Goal: Task Accomplishment & Management: Manage account settings

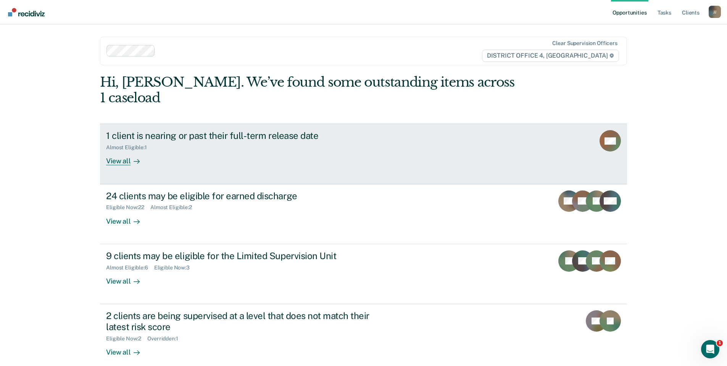
click at [240, 130] on div "1 client is nearing or past their full-term release date" at bounding box center [240, 135] width 268 height 11
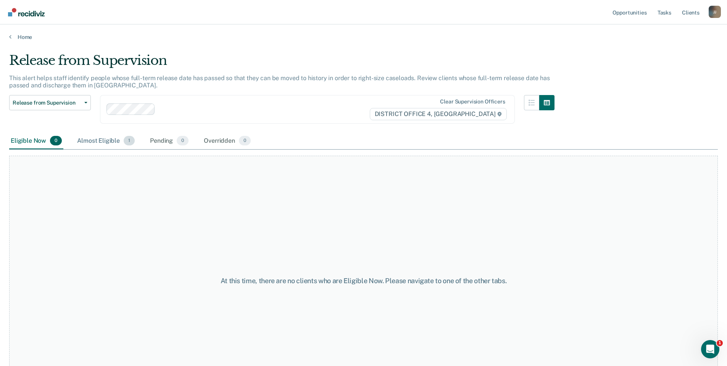
click at [108, 138] on div "Almost Eligible 1" at bounding box center [106, 141] width 61 height 17
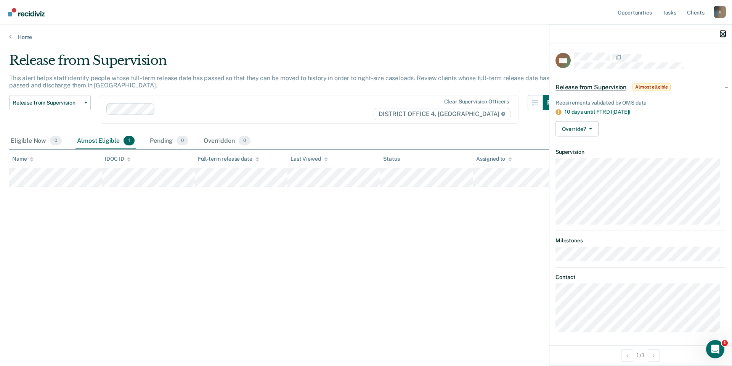
click at [722, 34] on icon "button" at bounding box center [722, 33] width 5 height 5
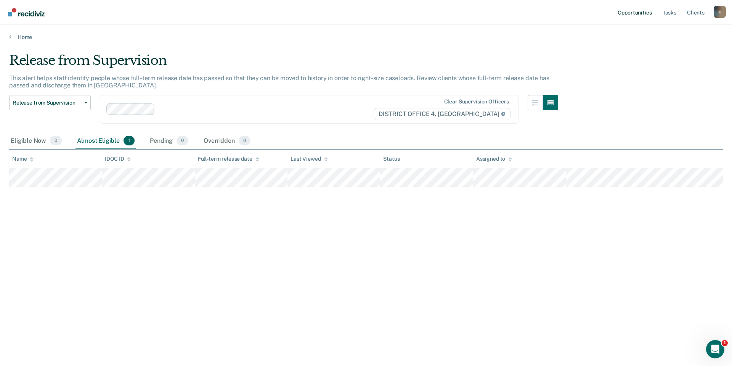
click at [645, 12] on link "Opportunities" at bounding box center [634, 12] width 37 height 24
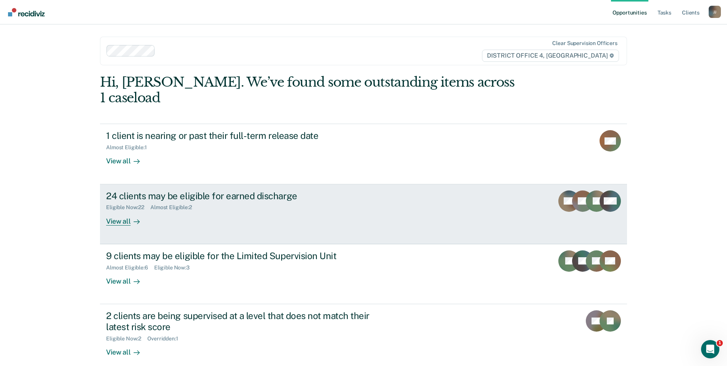
click at [177, 190] on div "24 clients may be eligible for earned discharge" at bounding box center [240, 195] width 268 height 11
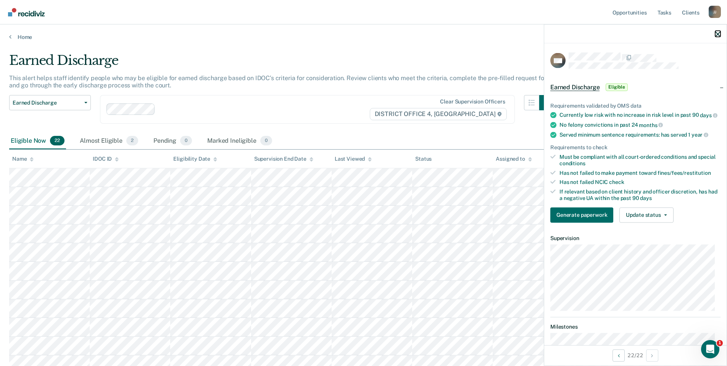
click at [717, 34] on icon "button" at bounding box center [717, 33] width 5 height 5
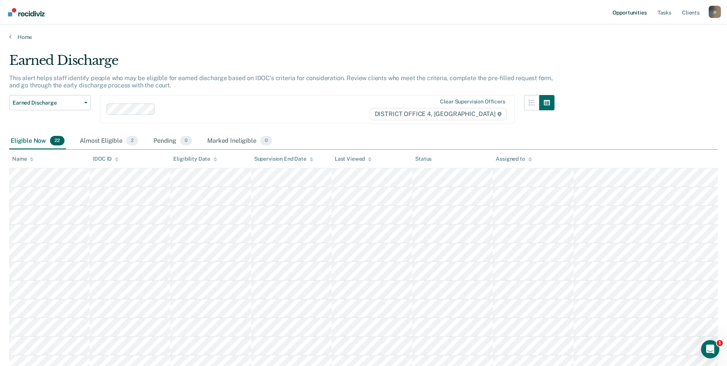
click at [635, 13] on link "Opportunities" at bounding box center [629, 12] width 37 height 24
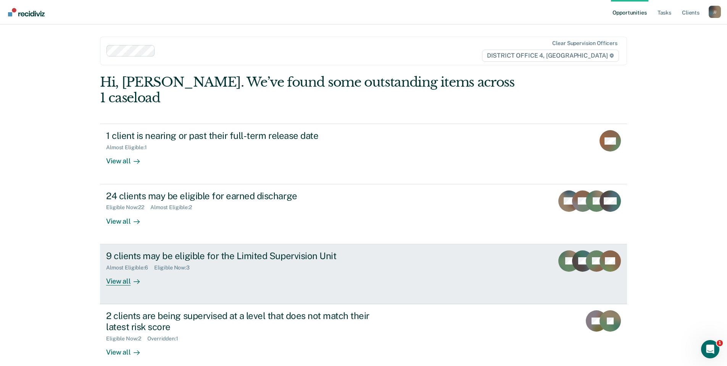
click at [122, 270] on div "View all" at bounding box center [127, 277] width 43 height 15
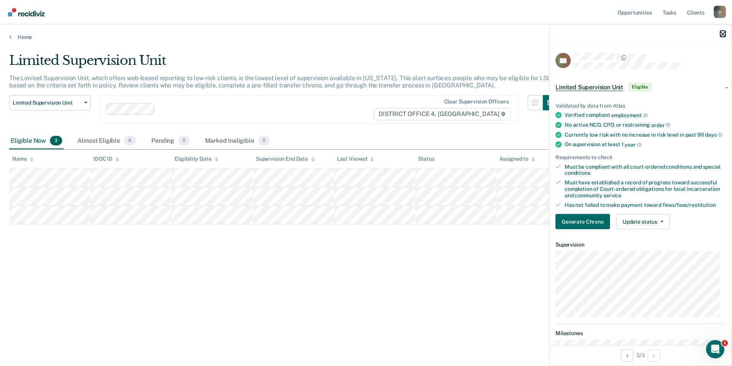
click at [724, 34] on icon "button" at bounding box center [722, 33] width 5 height 5
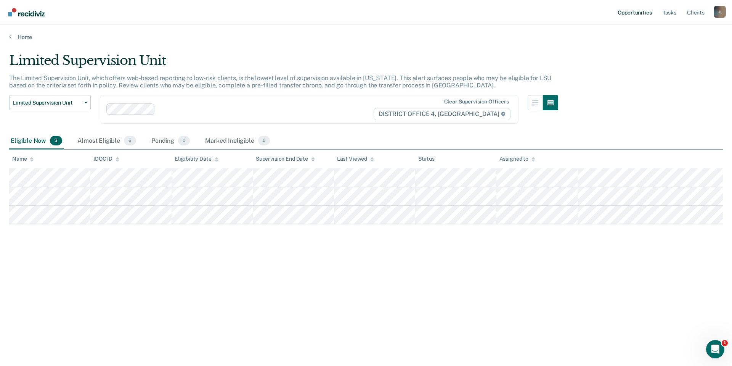
click at [638, 11] on link "Opportunities" at bounding box center [634, 12] width 37 height 24
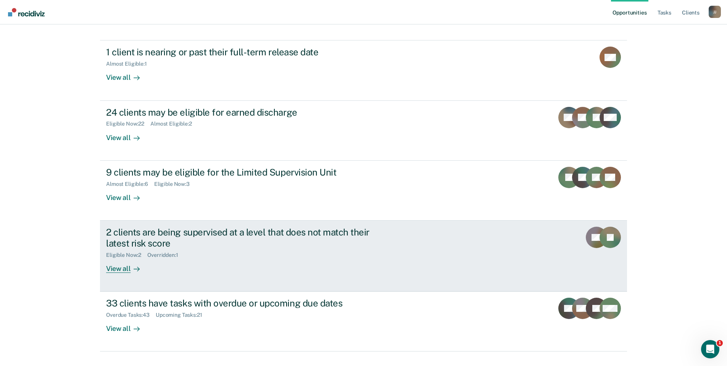
scroll to position [84, 0]
click at [168, 226] on div "2 clients are being supervised at a level that does not match their latest risk…" at bounding box center [240, 237] width 268 height 22
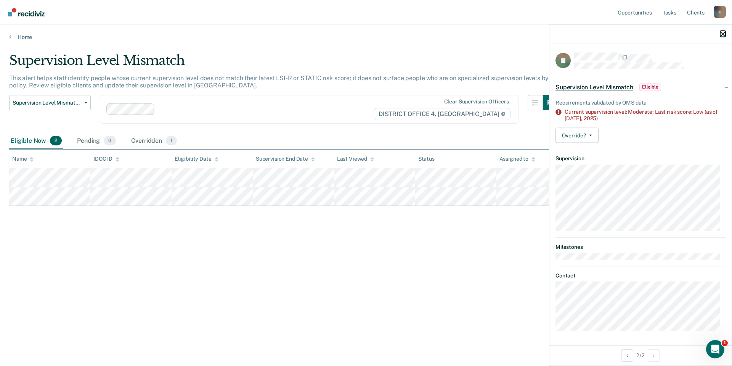
click at [724, 33] on icon "button" at bounding box center [722, 33] width 5 height 5
click at [581, 140] on button "Override?" at bounding box center [577, 134] width 43 height 15
drag, startPoint x: 646, startPoint y: 129, endPoint x: 657, endPoint y: 116, distance: 17.5
click at [646, 128] on div "Override? [PERSON_NAME] Mark Overridden" at bounding box center [641, 134] width 170 height 15
click at [725, 32] on icon "button" at bounding box center [722, 33] width 5 height 5
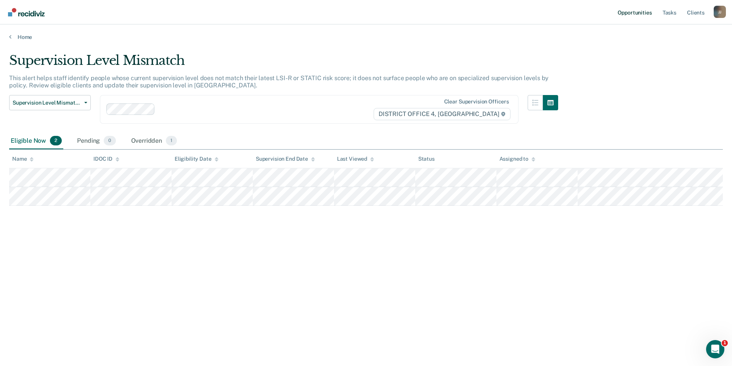
click at [647, 11] on link "Opportunities" at bounding box center [634, 12] width 37 height 24
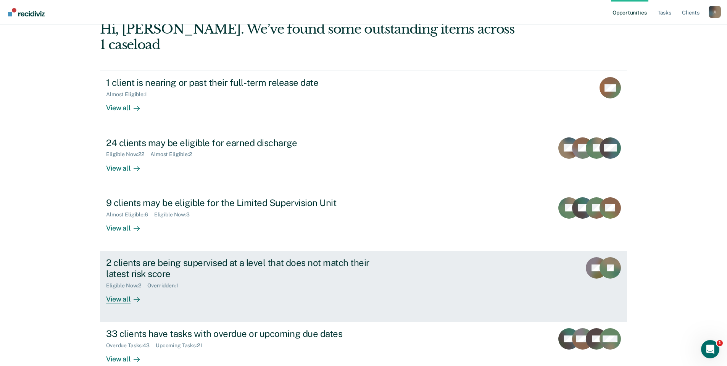
scroll to position [84, 0]
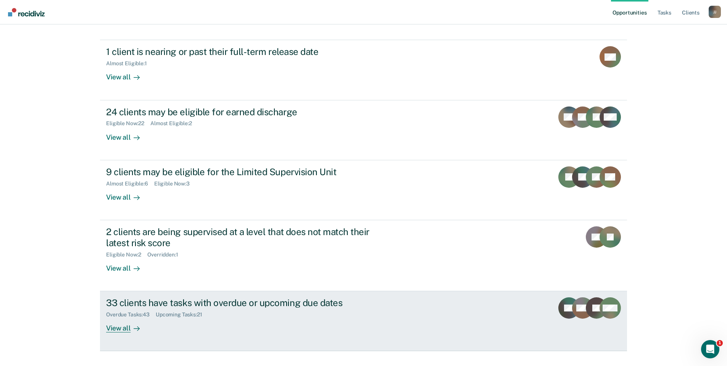
click at [120, 318] on div "View all" at bounding box center [127, 325] width 43 height 15
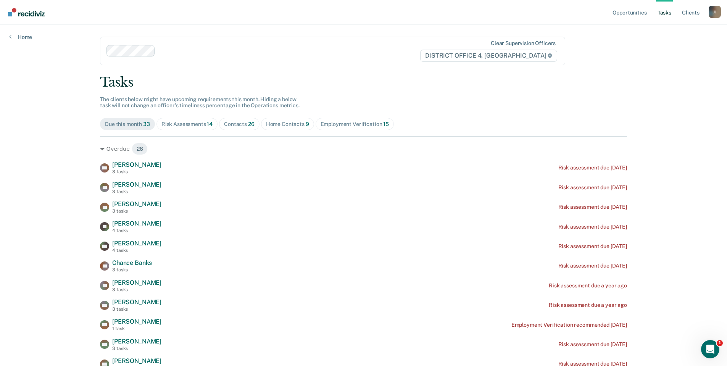
click at [233, 124] on div "Contacts 26" at bounding box center [239, 124] width 31 height 6
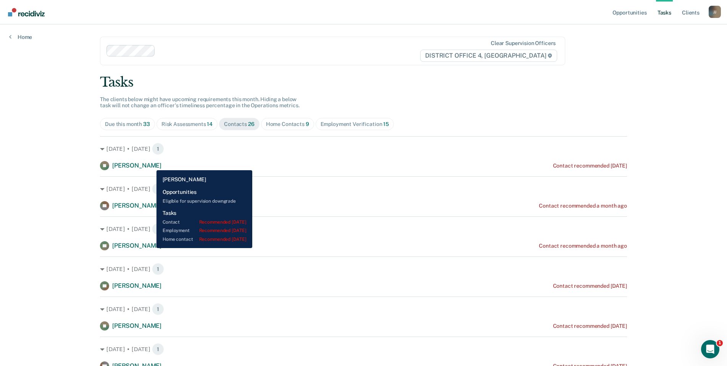
click at [151, 164] on span "[PERSON_NAME]" at bounding box center [136, 165] width 49 height 7
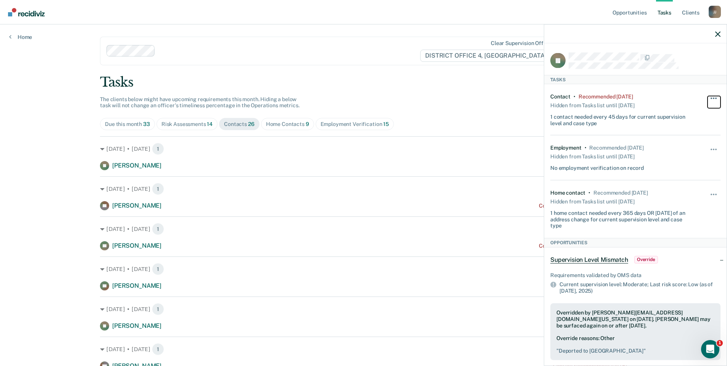
click at [707, 99] on button "button" at bounding box center [713, 102] width 13 height 12
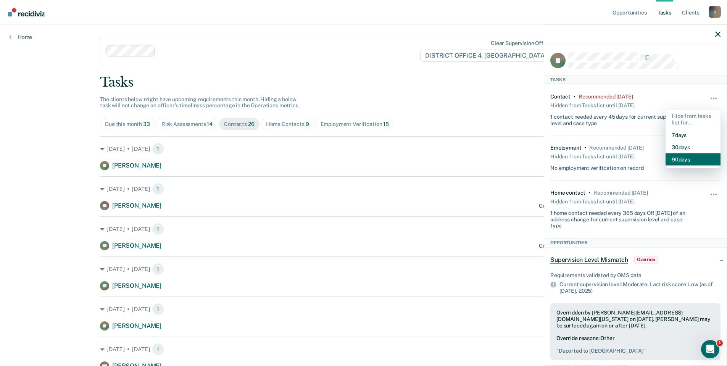
click at [682, 157] on button "90 days" at bounding box center [692, 159] width 55 height 12
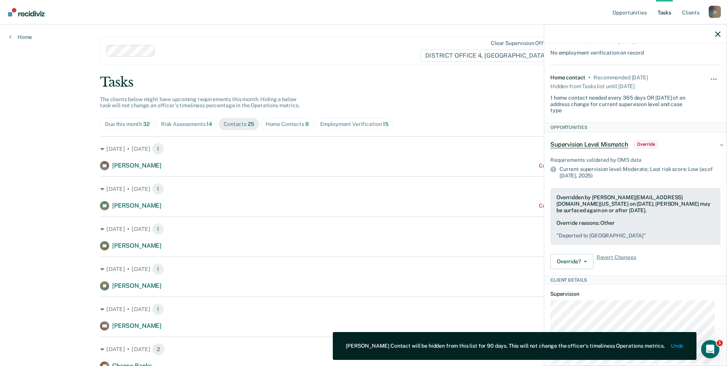
scroll to position [114, 0]
click at [715, 79] on span "button" at bounding box center [716, 80] width 2 height 2
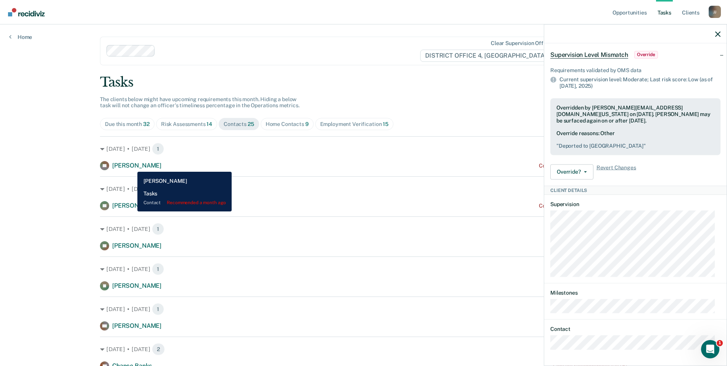
click at [132, 166] on span "[PERSON_NAME]" at bounding box center [136, 165] width 49 height 7
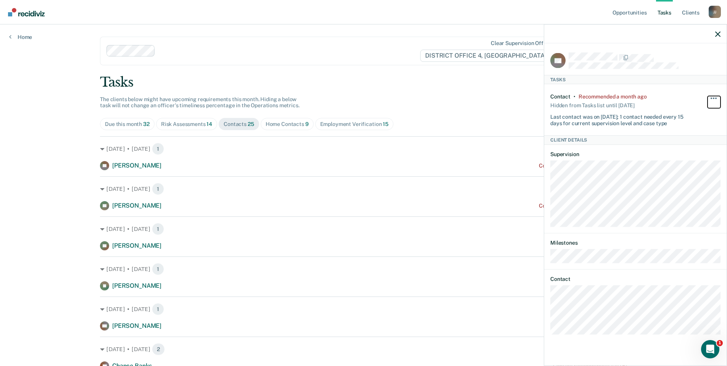
click at [713, 98] on span "button" at bounding box center [713, 98] width 2 height 2
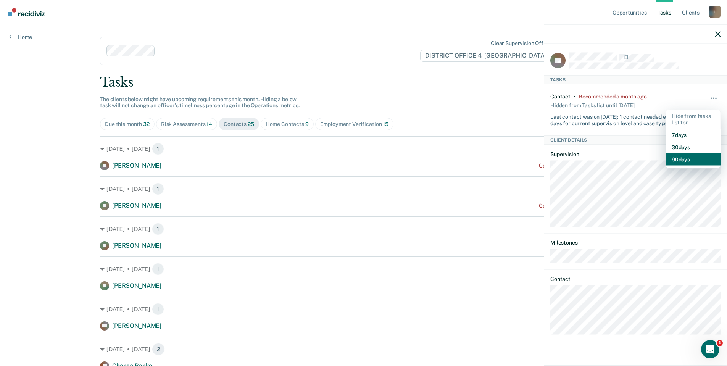
click at [681, 159] on button "90 days" at bounding box center [692, 159] width 55 height 12
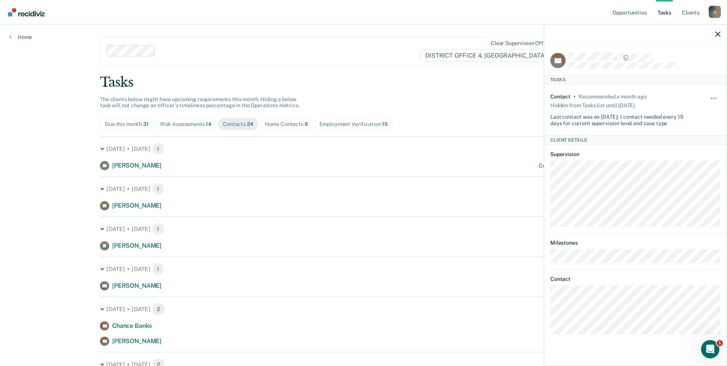
click at [281, 122] on div "Home Contacts 9" at bounding box center [286, 124] width 43 height 6
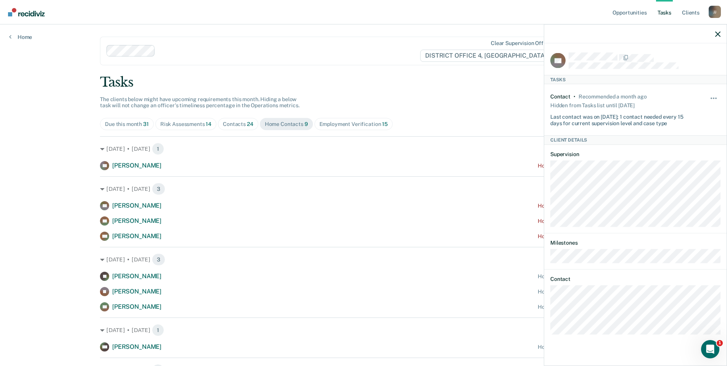
click at [720, 32] on div at bounding box center [635, 33] width 182 height 19
click at [717, 35] on icon "button" at bounding box center [717, 33] width 5 height 5
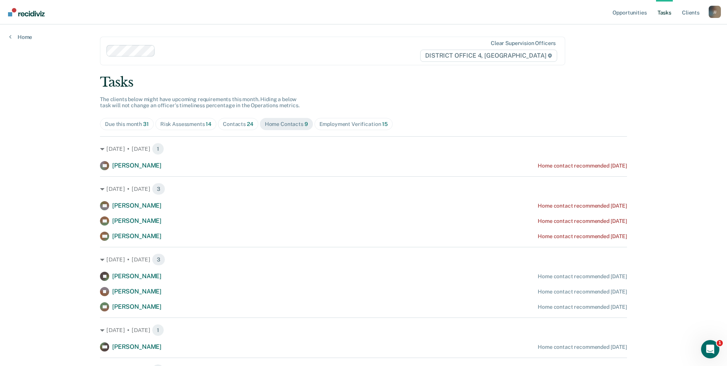
click at [241, 125] on div "Contacts 24" at bounding box center [238, 124] width 31 height 6
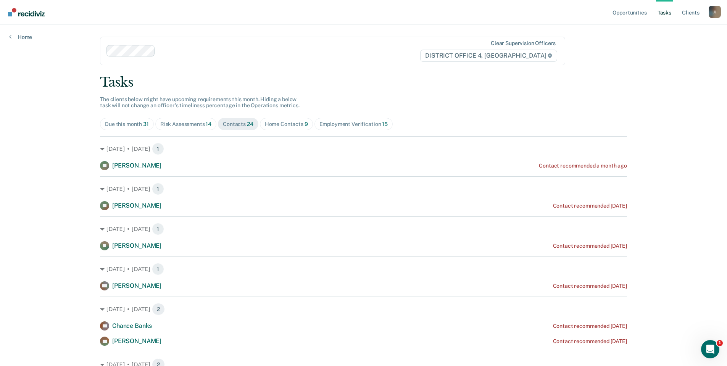
click at [230, 125] on div "Contacts 24" at bounding box center [238, 124] width 31 height 6
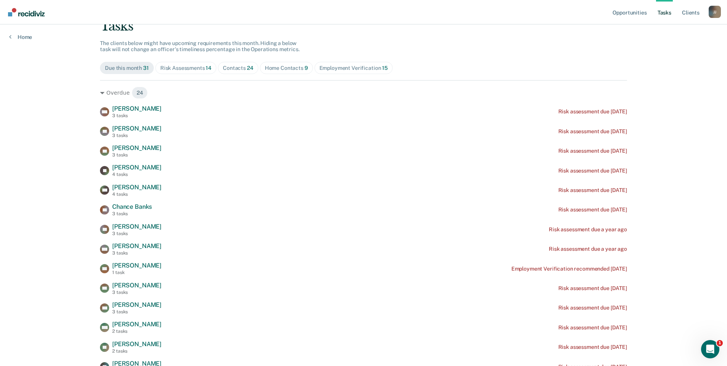
scroll to position [76, 0]
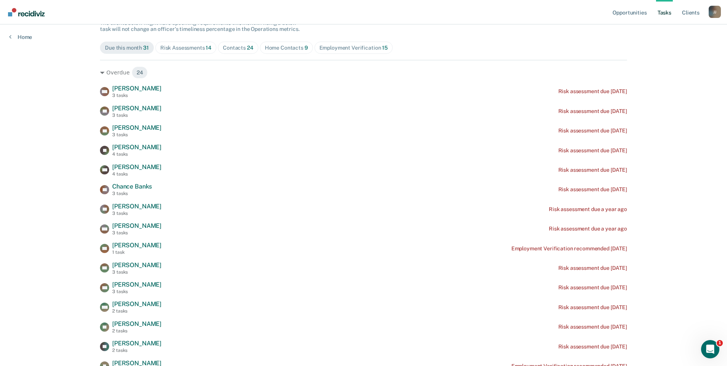
click at [234, 39] on div "Tasks The clients below might have upcoming requirements this month. Hiding a b…" at bounding box center [363, 354] width 527 height 713
click at [240, 48] on div "Contacts 24" at bounding box center [238, 48] width 31 height 6
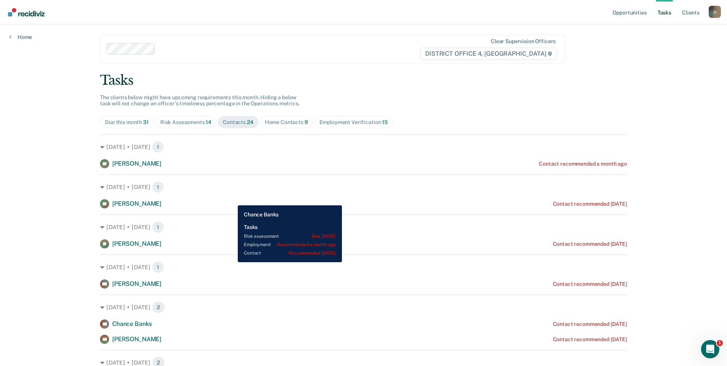
scroll to position [0, 0]
